Goal: Transaction & Acquisition: Purchase product/service

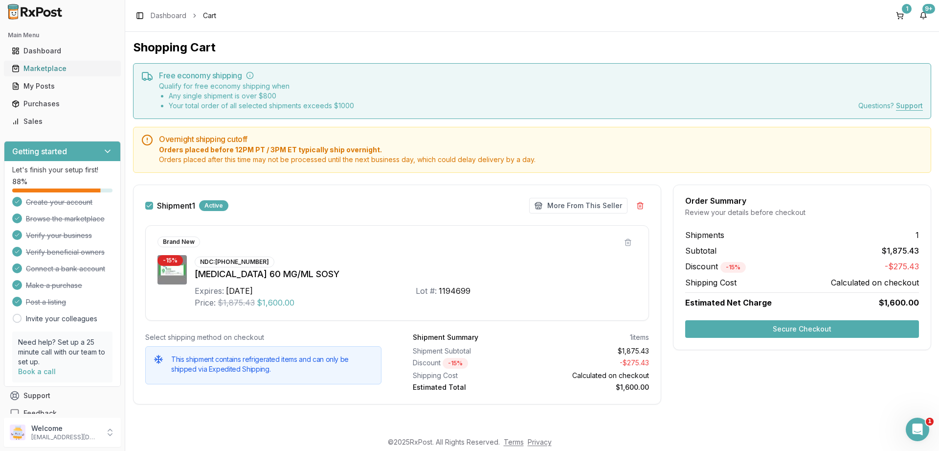
click at [43, 73] on div "Marketplace" at bounding box center [62, 69] width 101 height 10
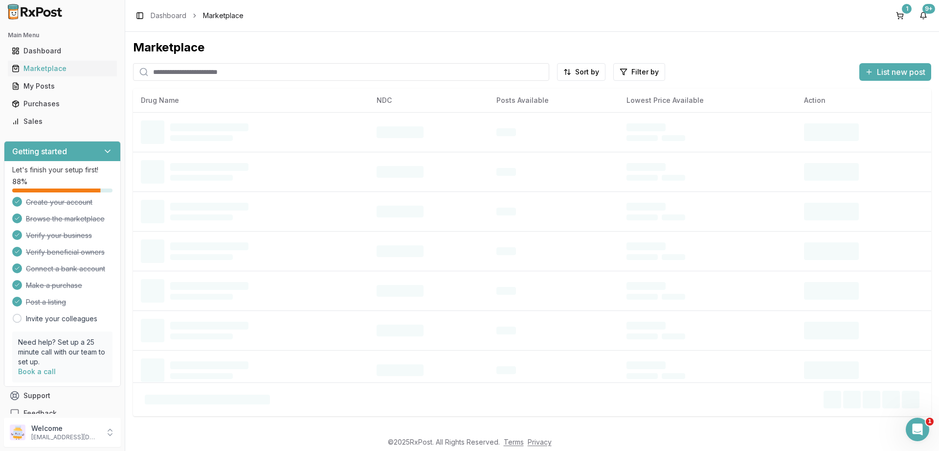
click at [238, 73] on input "search" at bounding box center [341, 72] width 416 height 18
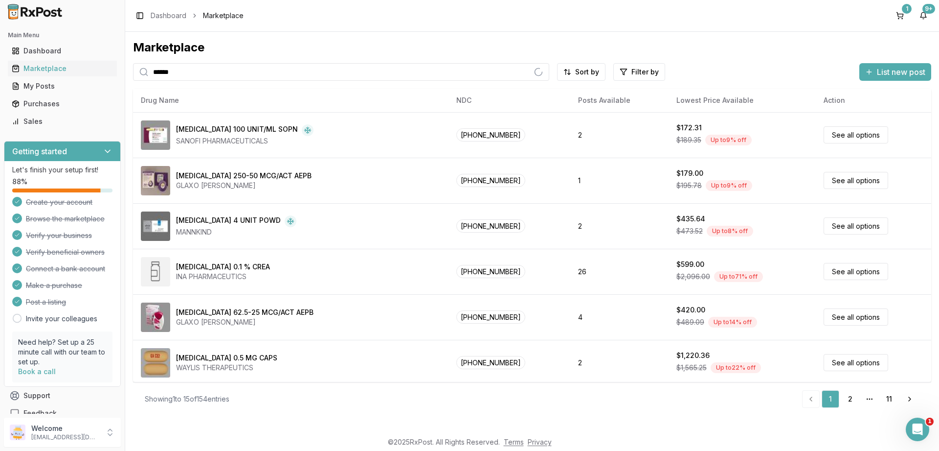
type input "******"
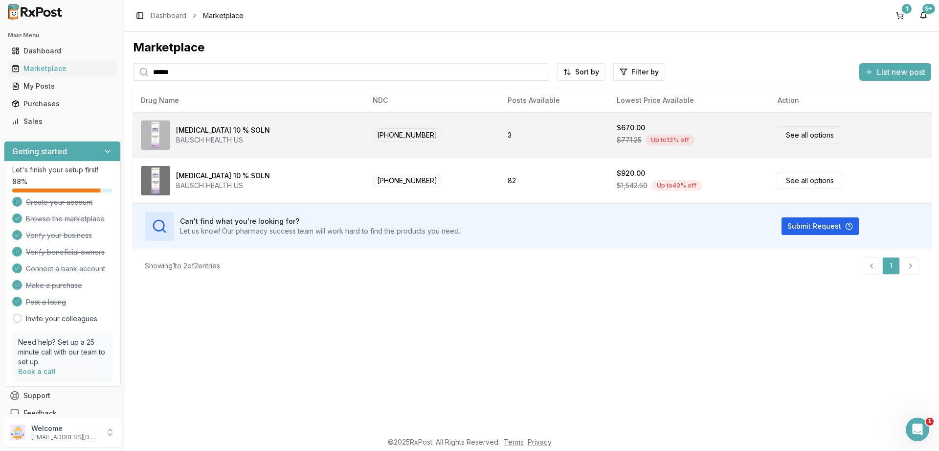
click at [553, 137] on td "3" at bounding box center [554, 134] width 109 height 45
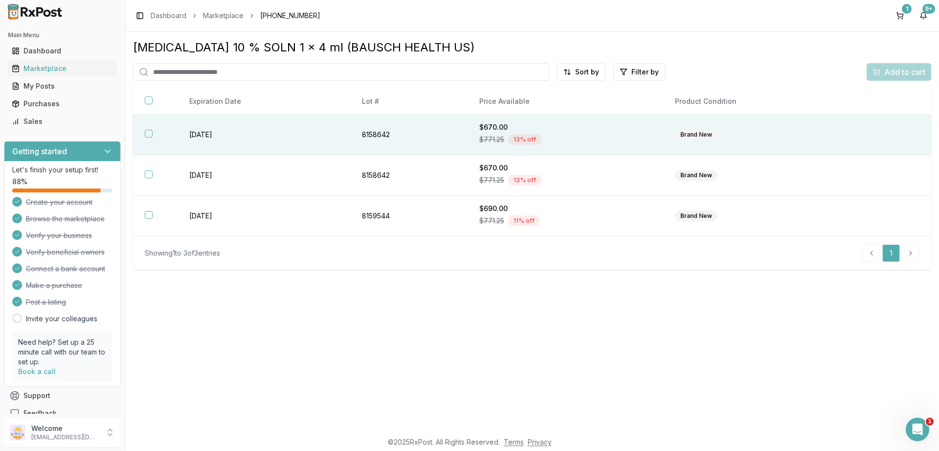
click at [148, 131] on button "button" at bounding box center [149, 134] width 8 height 8
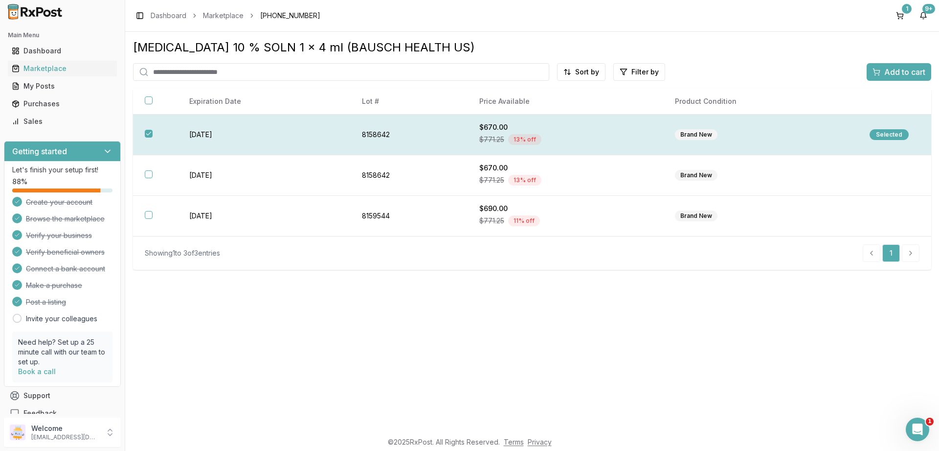
click at [891, 135] on div "Selected" at bounding box center [889, 134] width 39 height 11
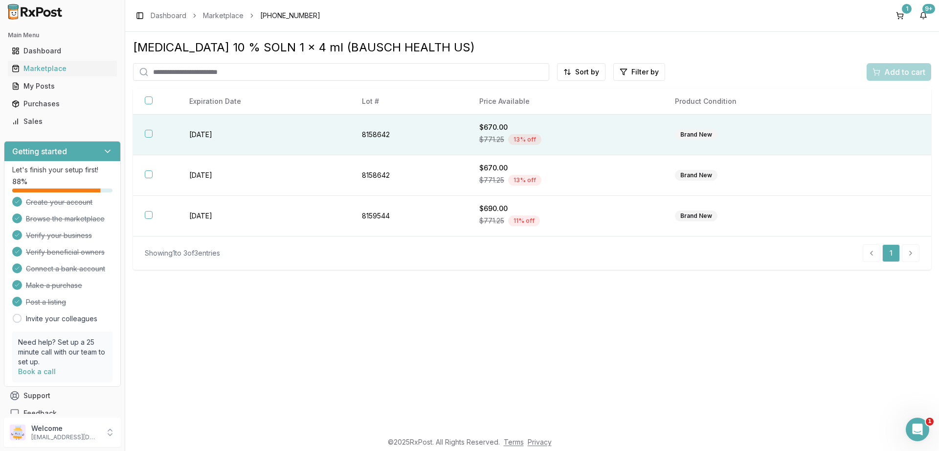
click at [147, 134] on button "button" at bounding box center [149, 134] width 8 height 8
click at [915, 67] on span "Add to cart" at bounding box center [905, 72] width 41 height 12
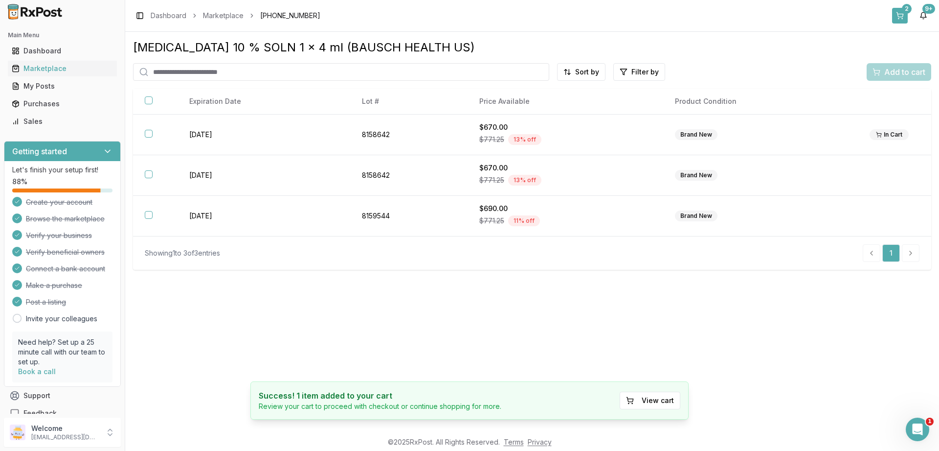
click at [899, 15] on button "2" at bounding box center [900, 16] width 16 height 16
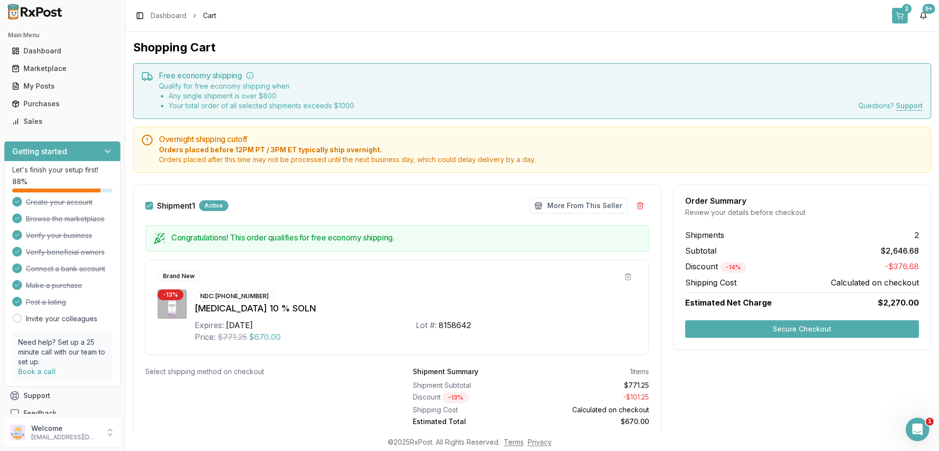
click at [898, 12] on button "2" at bounding box center [900, 16] width 16 height 16
